Goal: Download file/media

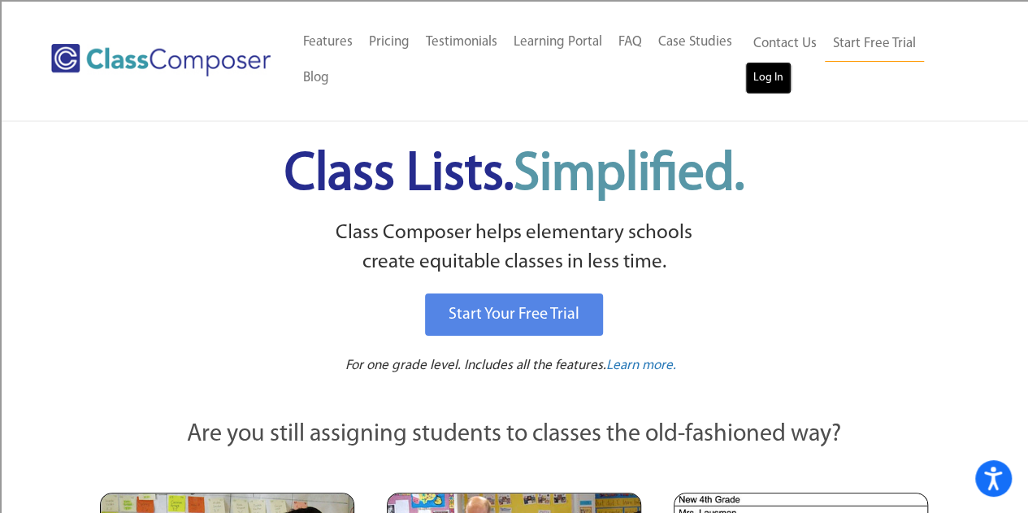
click at [776, 81] on link "Log In" at bounding box center [768, 78] width 46 height 33
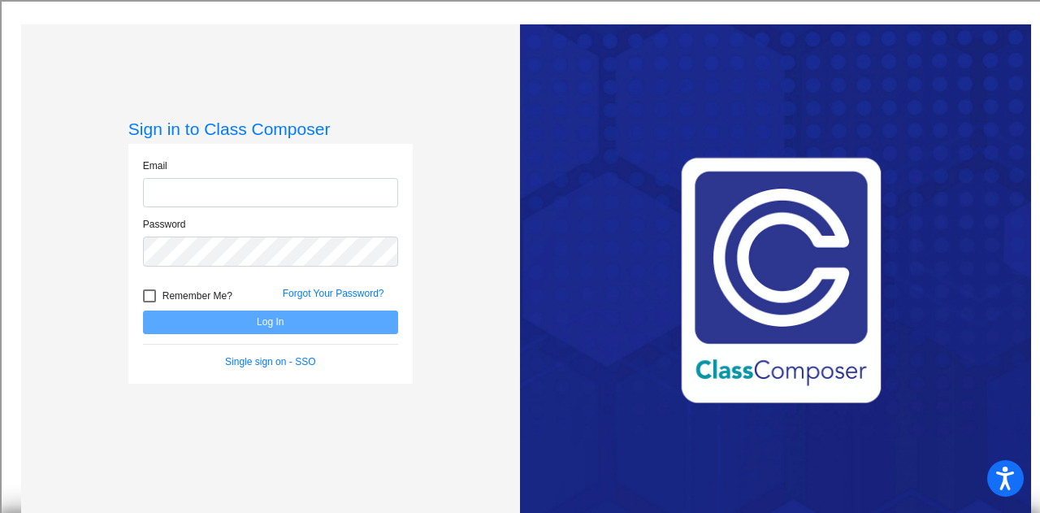
type input "[EMAIL_ADDRESS][DOMAIN_NAME]"
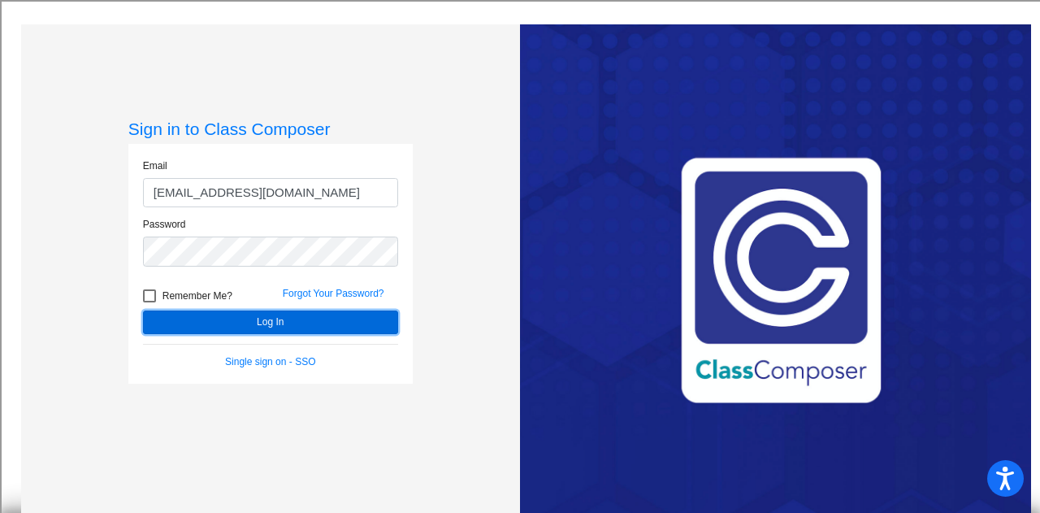
click at [276, 325] on button "Log In" at bounding box center [270, 322] width 255 height 24
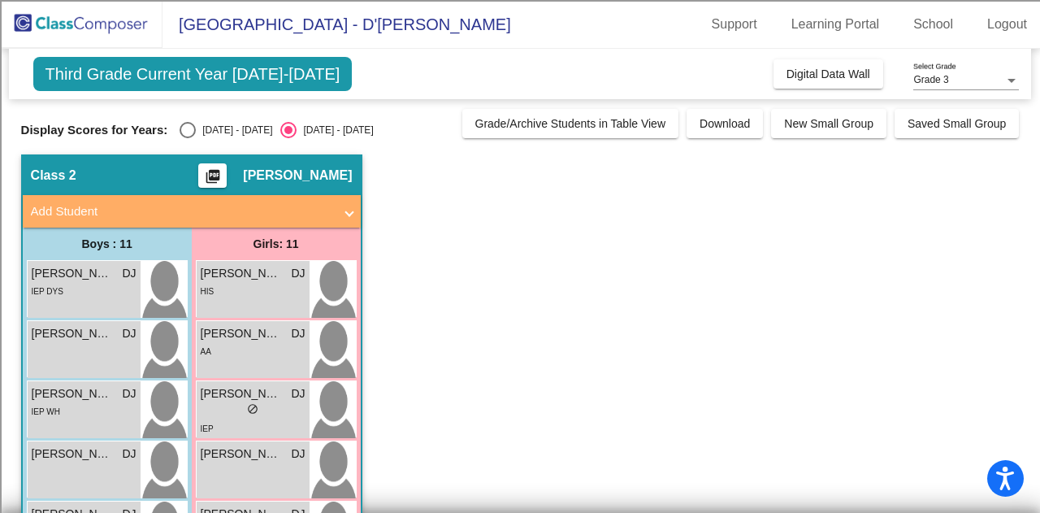
click at [180, 129] on div "Select an option" at bounding box center [188, 130] width 16 height 16
click at [187, 138] on input "[DATE] - [DATE]" at bounding box center [187, 138] width 1 height 1
radio input "true"
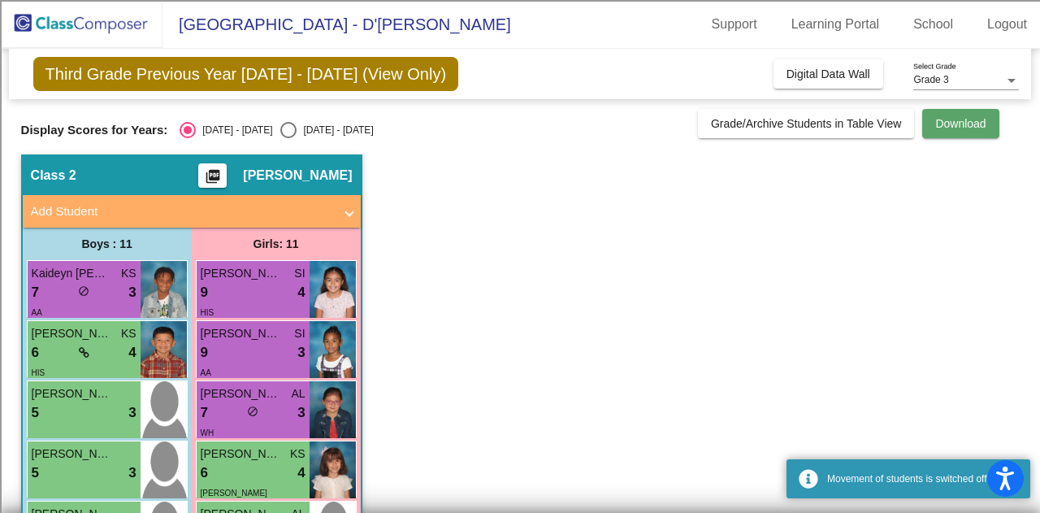
click at [944, 132] on button "Download" at bounding box center [960, 123] width 76 height 29
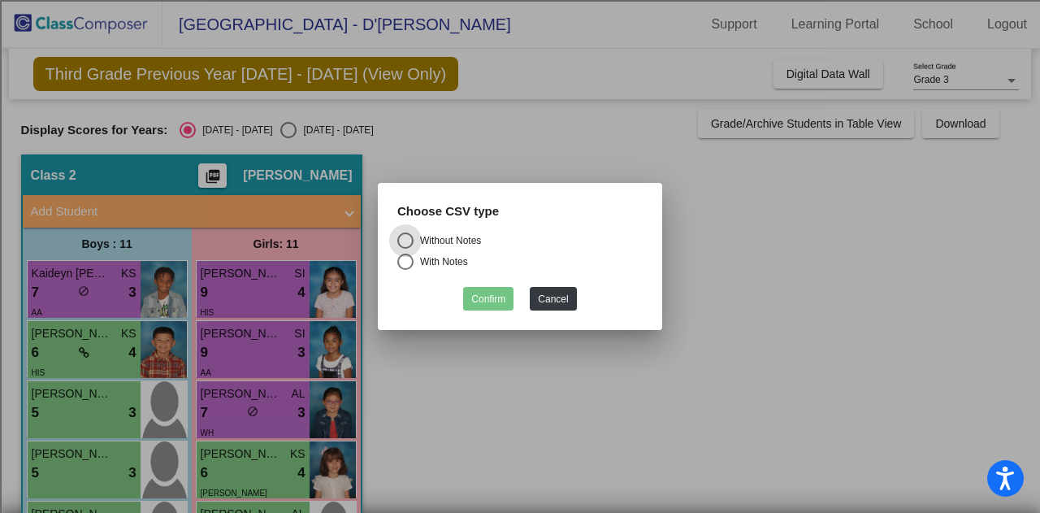
click at [412, 259] on div "Select an option" at bounding box center [405, 262] width 16 height 16
click at [406, 270] on input "With Notes" at bounding box center [405, 270] width 1 height 1
radio input "true"
click at [480, 306] on button "Confirm" at bounding box center [488, 299] width 50 height 24
